Goal: Obtain resource: Obtain resource

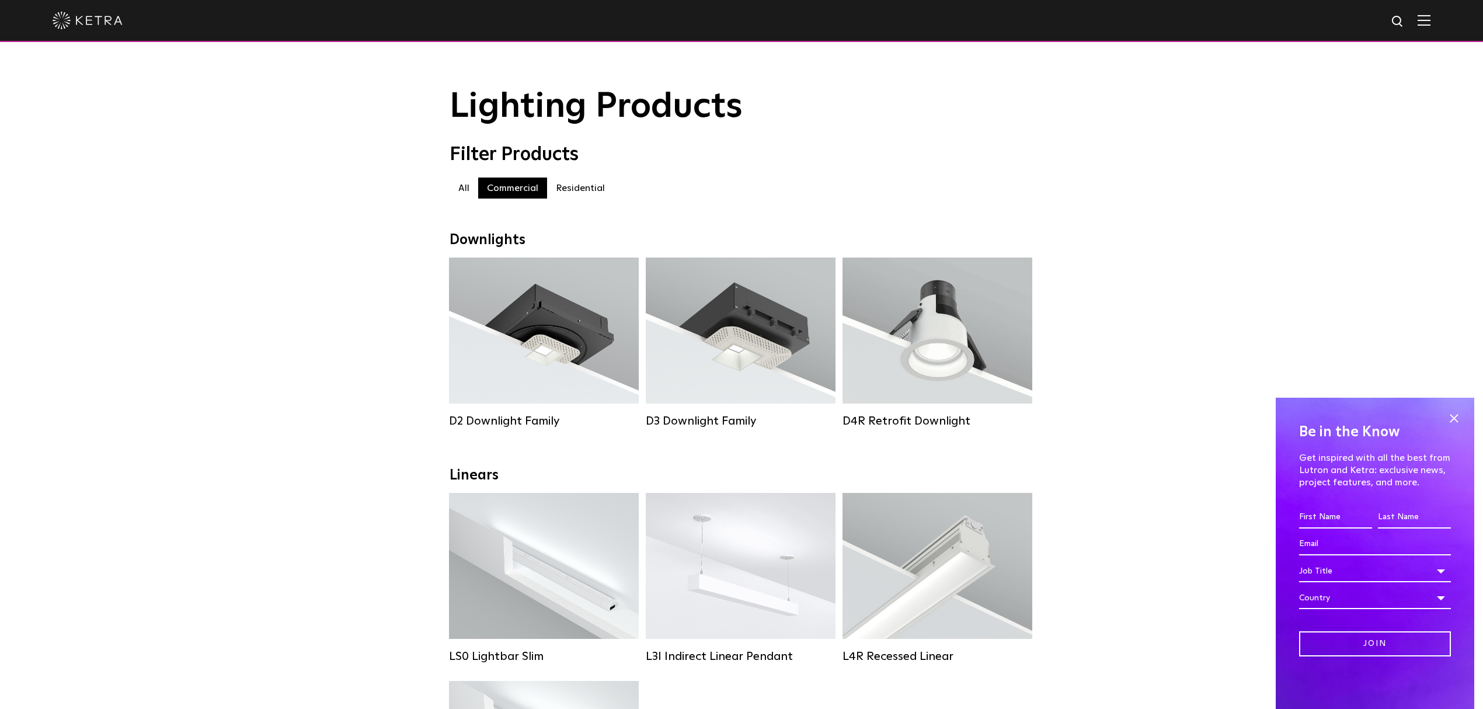
drag, startPoint x: 1450, startPoint y: 416, endPoint x: 1338, endPoint y: 417, distance: 112.1
click at [1448, 416] on span at bounding box center [1454, 418] width 18 height 18
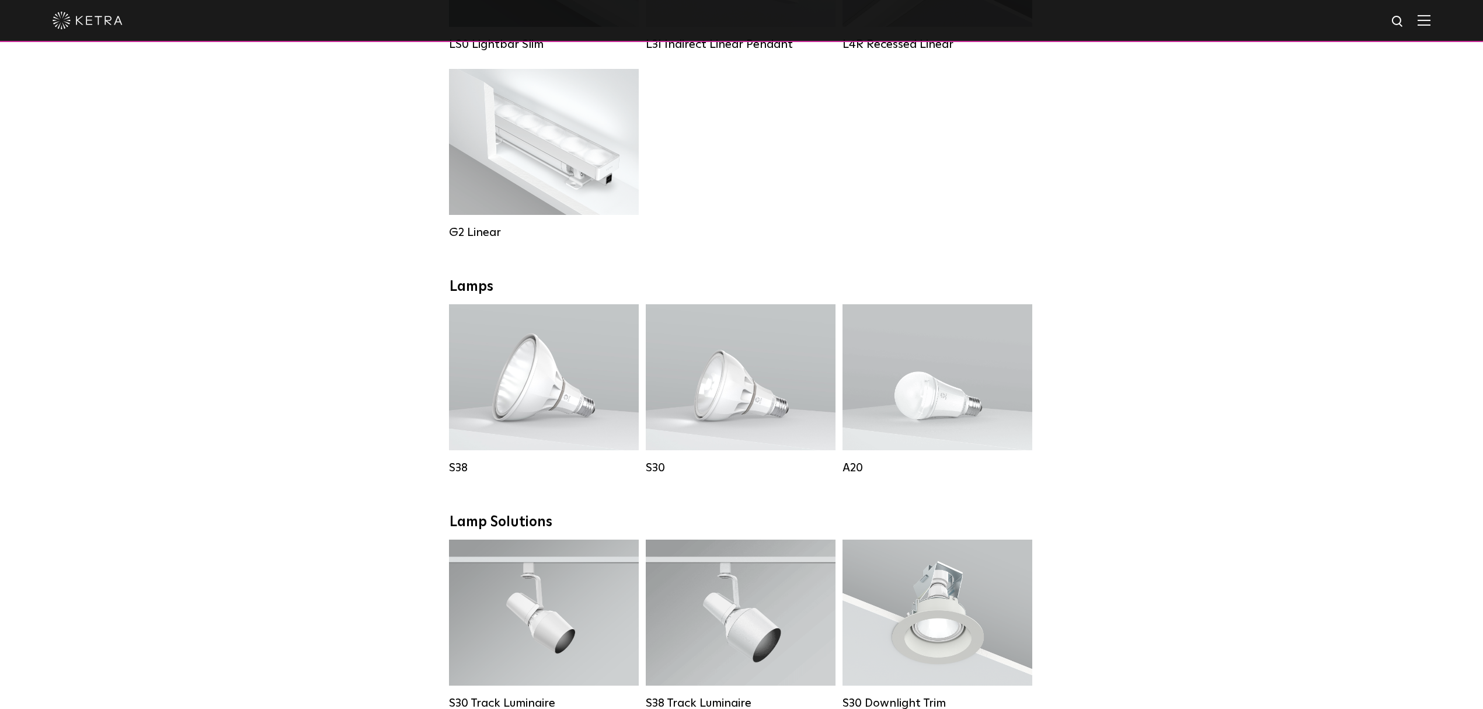
scroll to position [701, 0]
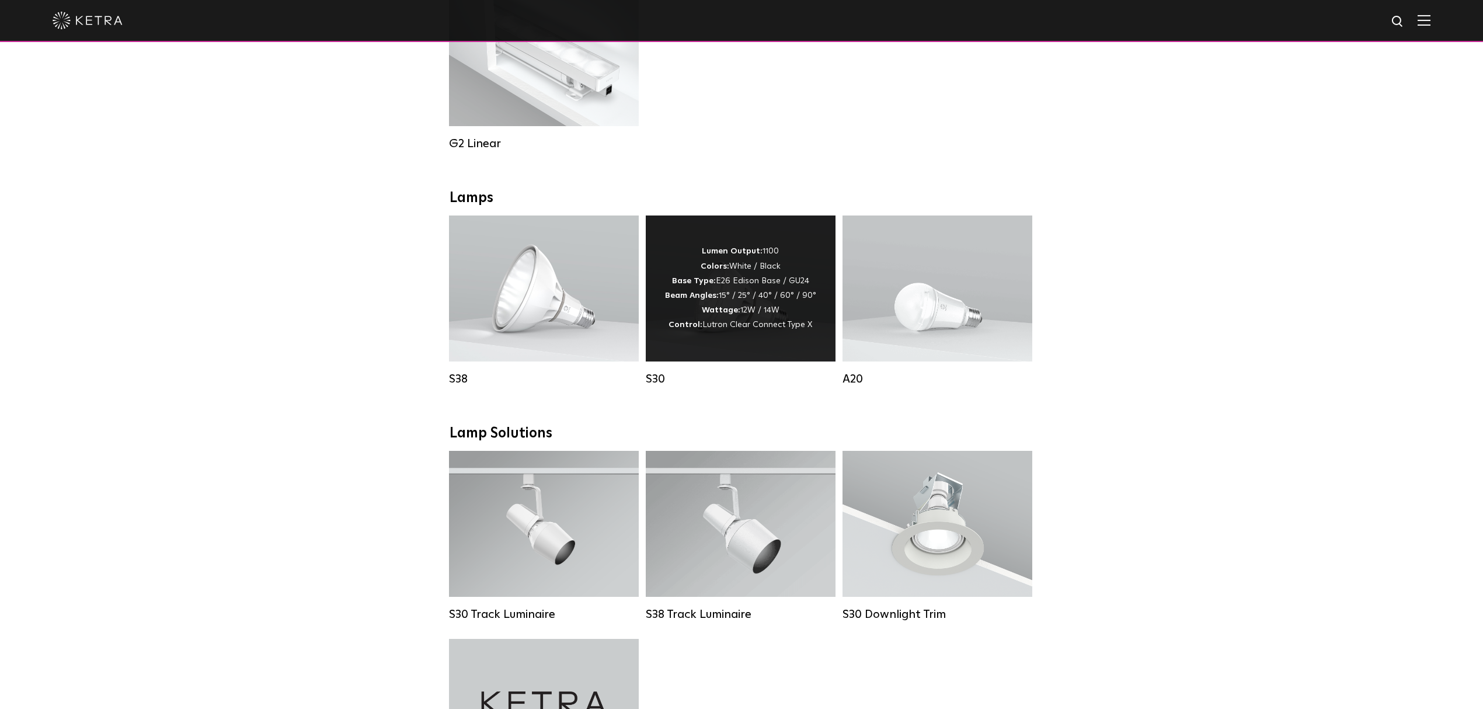
click at [744, 308] on div "Lumen Output: 1100 Colors: White / Black Base Type: E26 Edison Base / GU24 Beam…" at bounding box center [740, 288] width 151 height 88
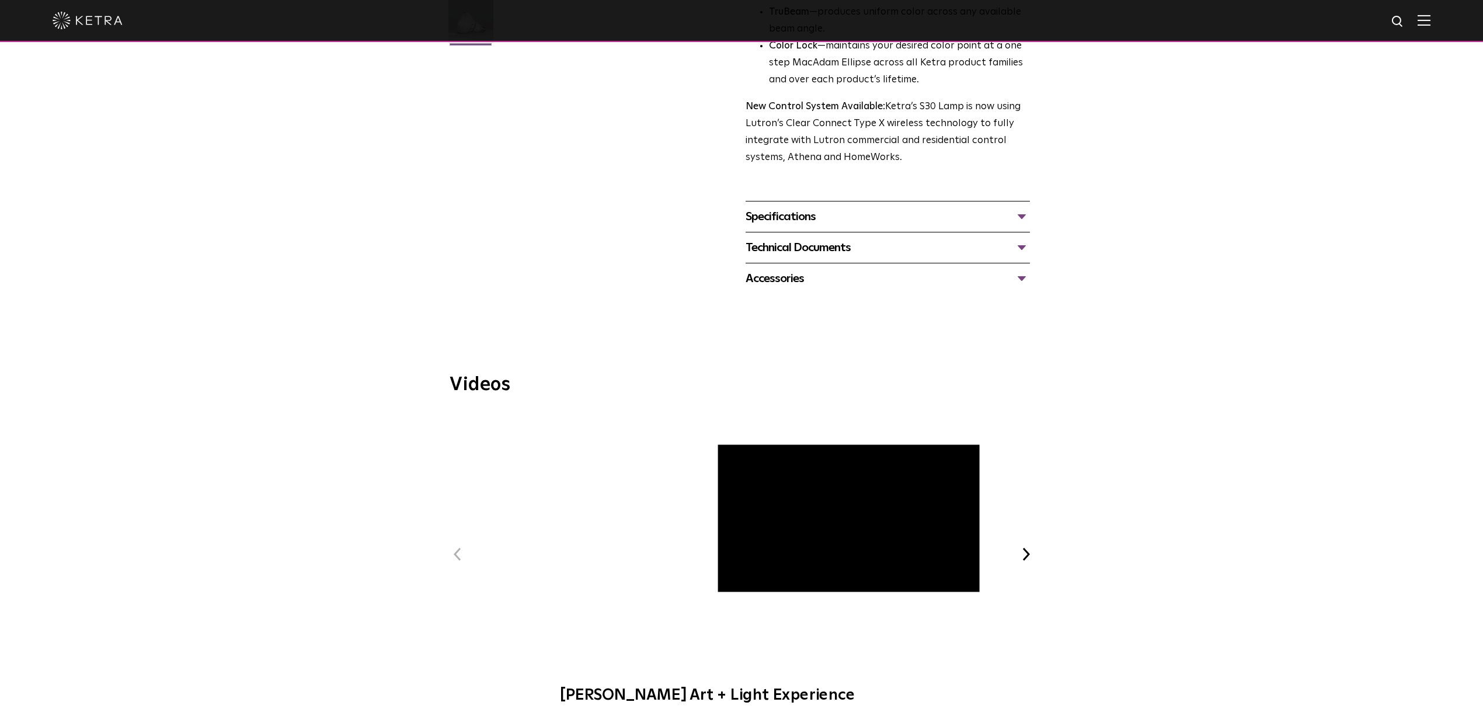
scroll to position [234, 0]
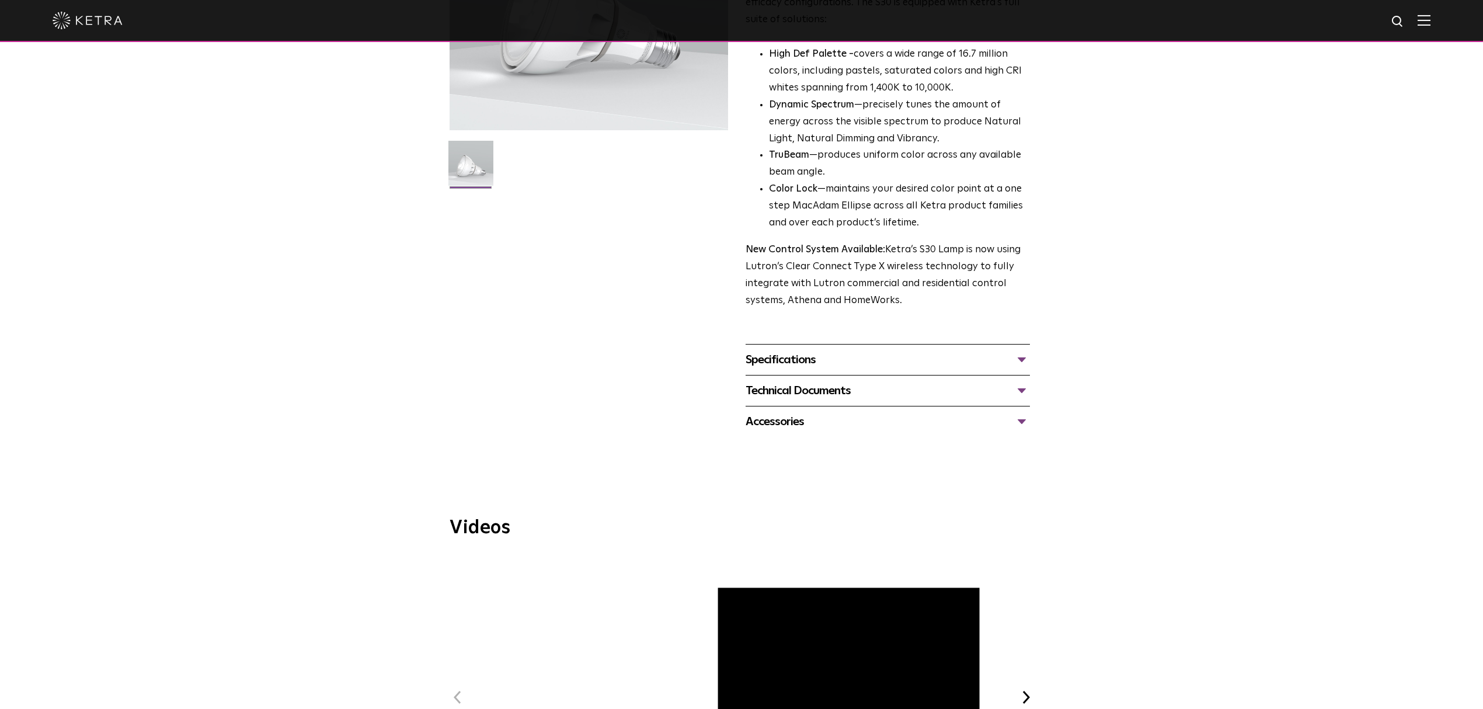
click at [1019, 383] on div "Technical Documents" at bounding box center [888, 390] width 284 height 19
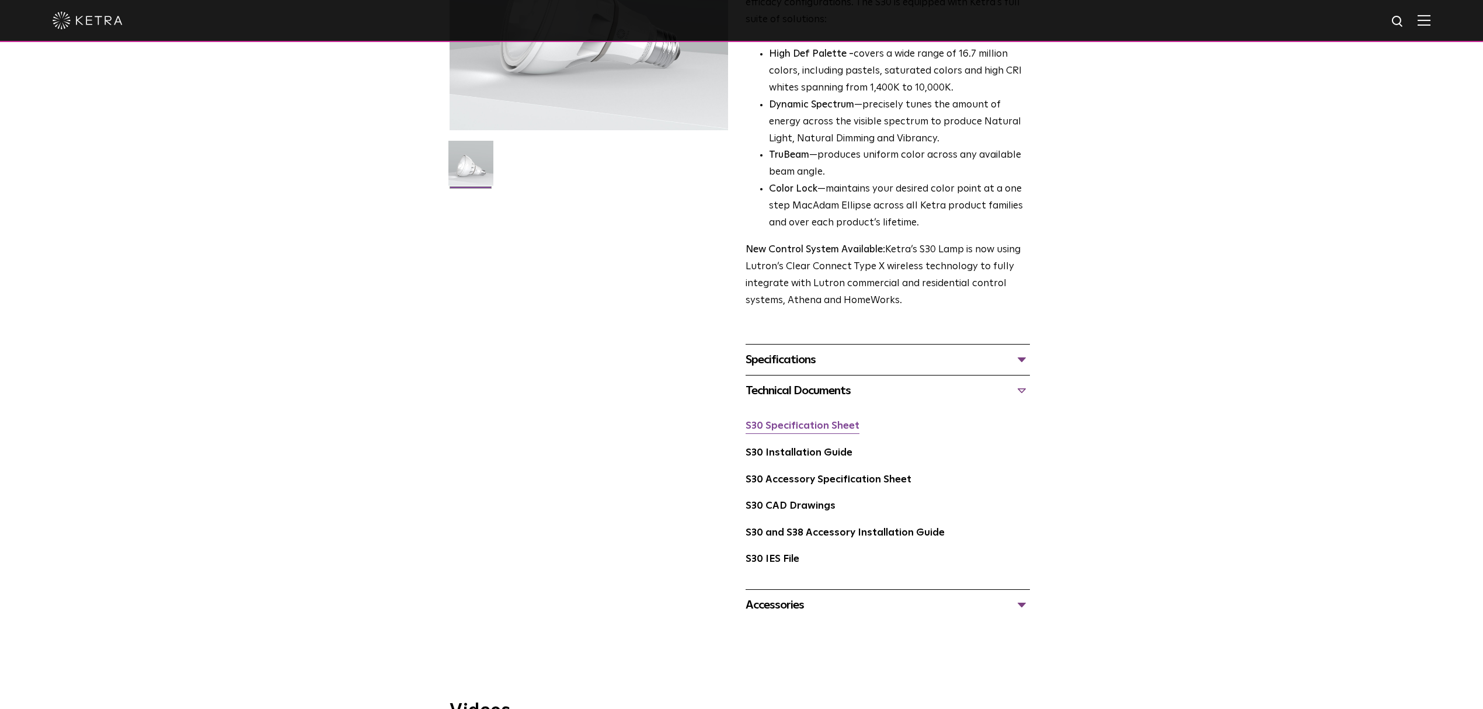
click at [841, 423] on link "S30 Specification Sheet" at bounding box center [803, 426] width 114 height 10
